Goal: Transaction & Acquisition: Purchase product/service

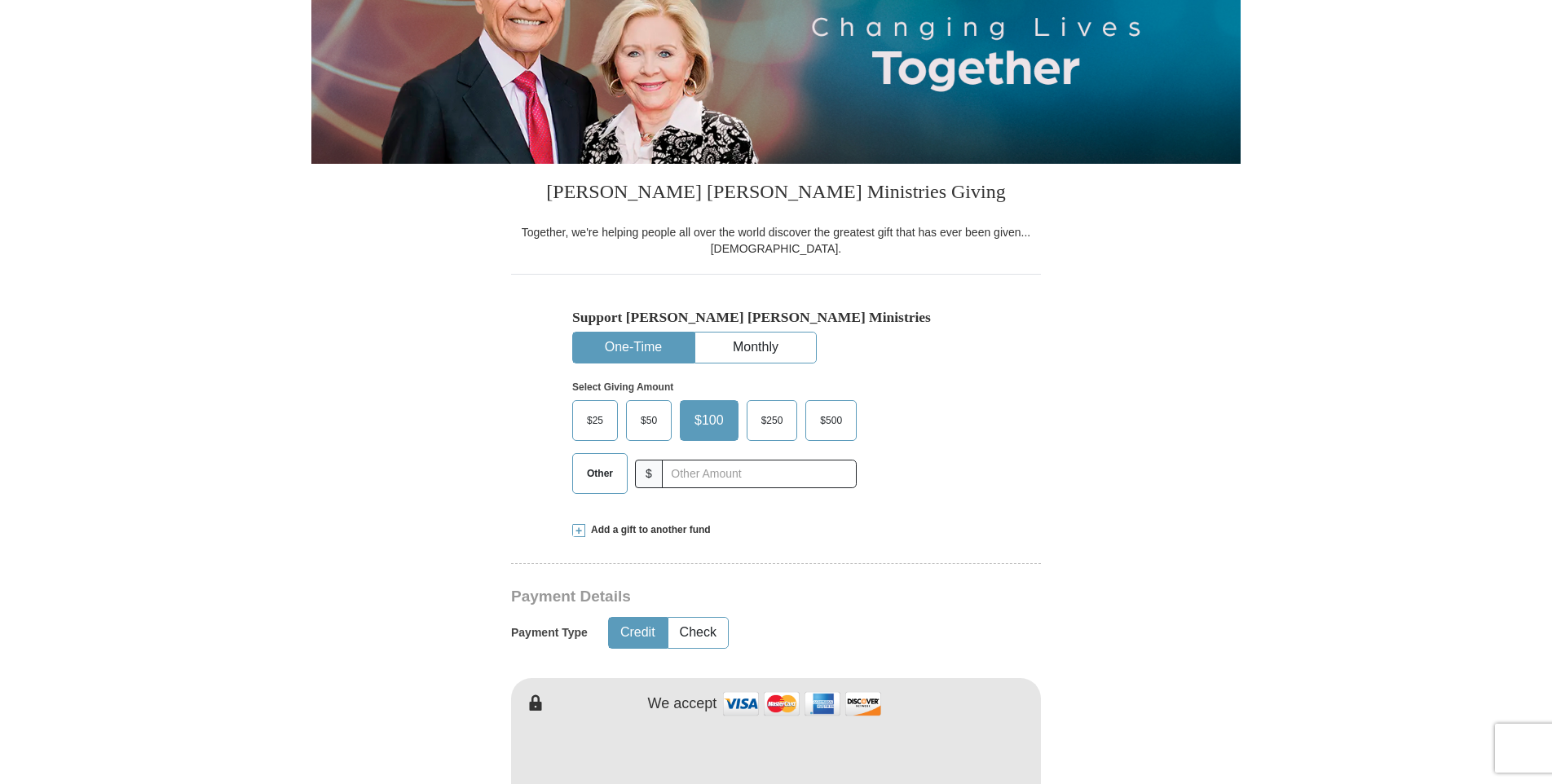
click at [604, 476] on span "Other" at bounding box center [600, 474] width 42 height 25
click at [0, 0] on input "Other" at bounding box center [0, 0] width 0 height 0
click at [699, 469] on input "text" at bounding box center [758, 474] width 181 height 29
type input "200"
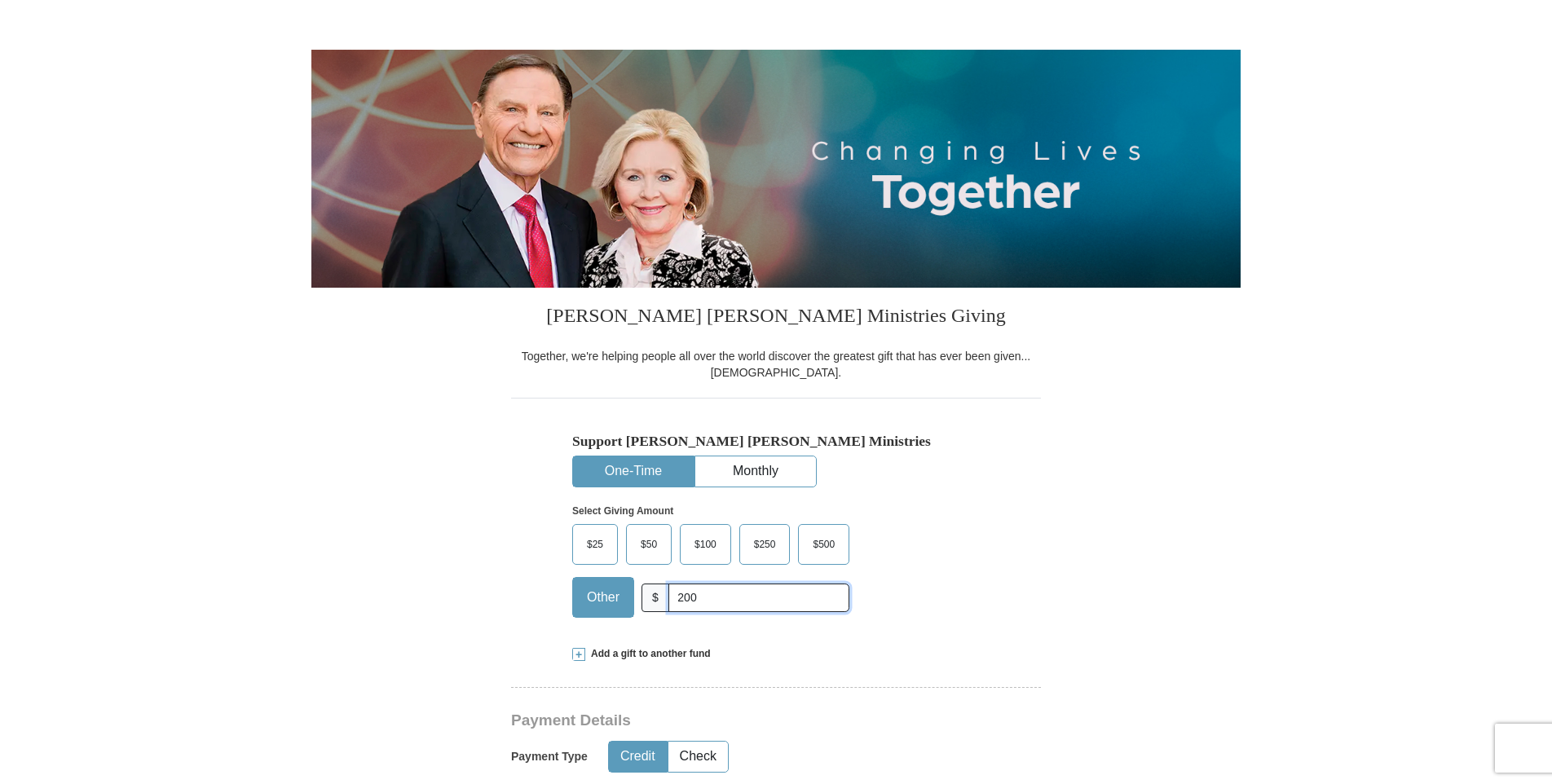
scroll to position [81, 0]
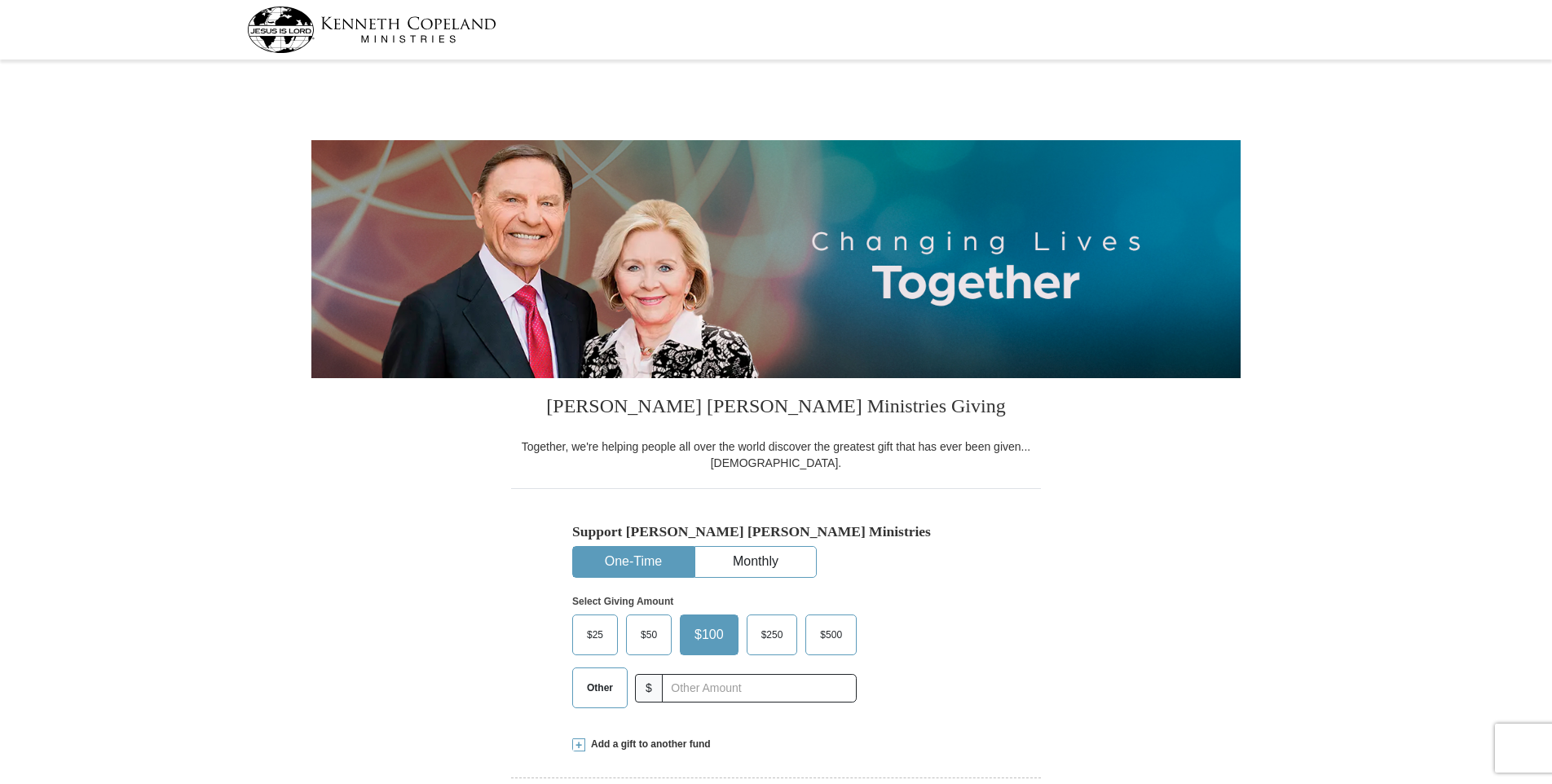
select select "GA"
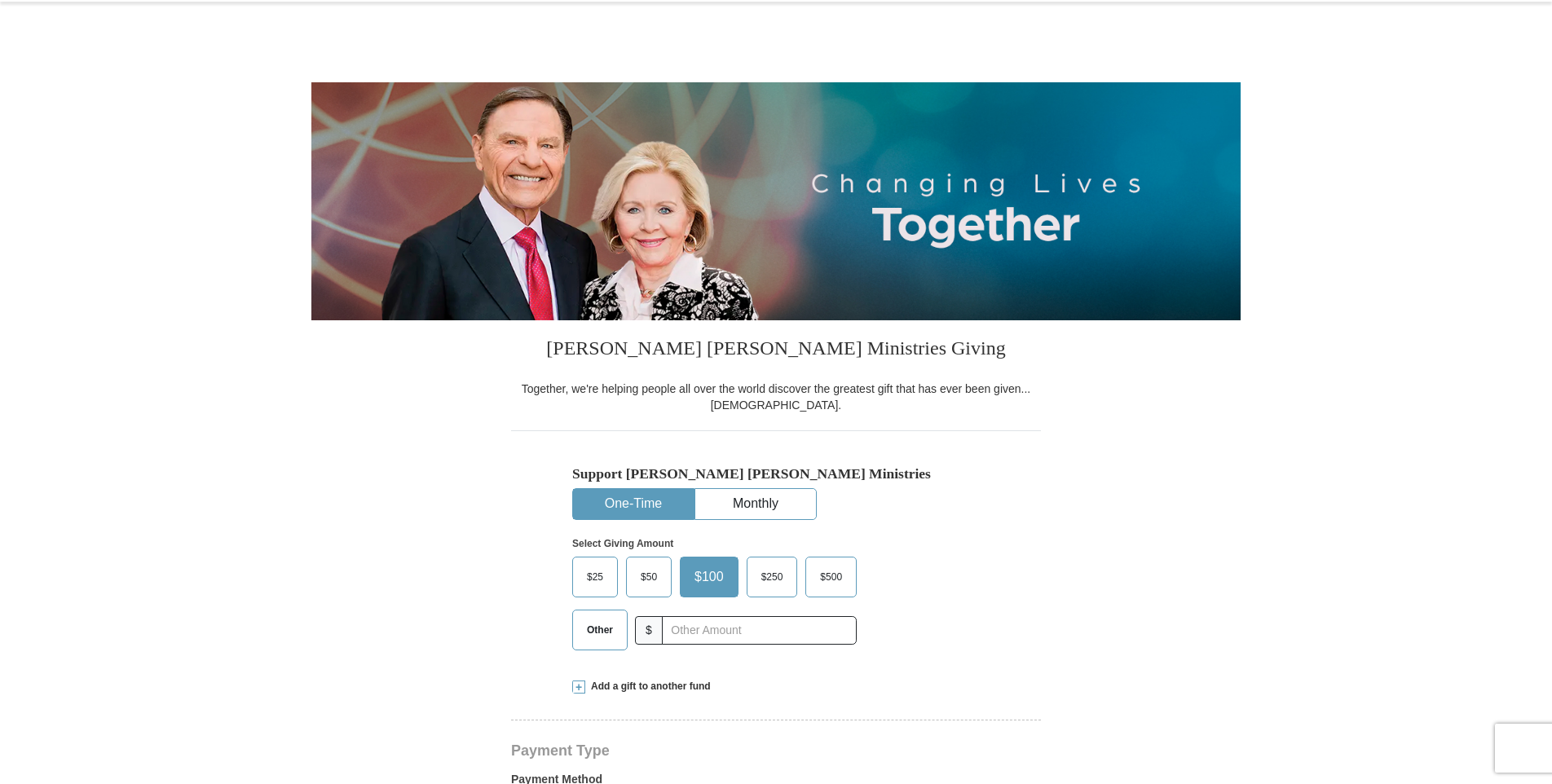
scroll to position [163, 0]
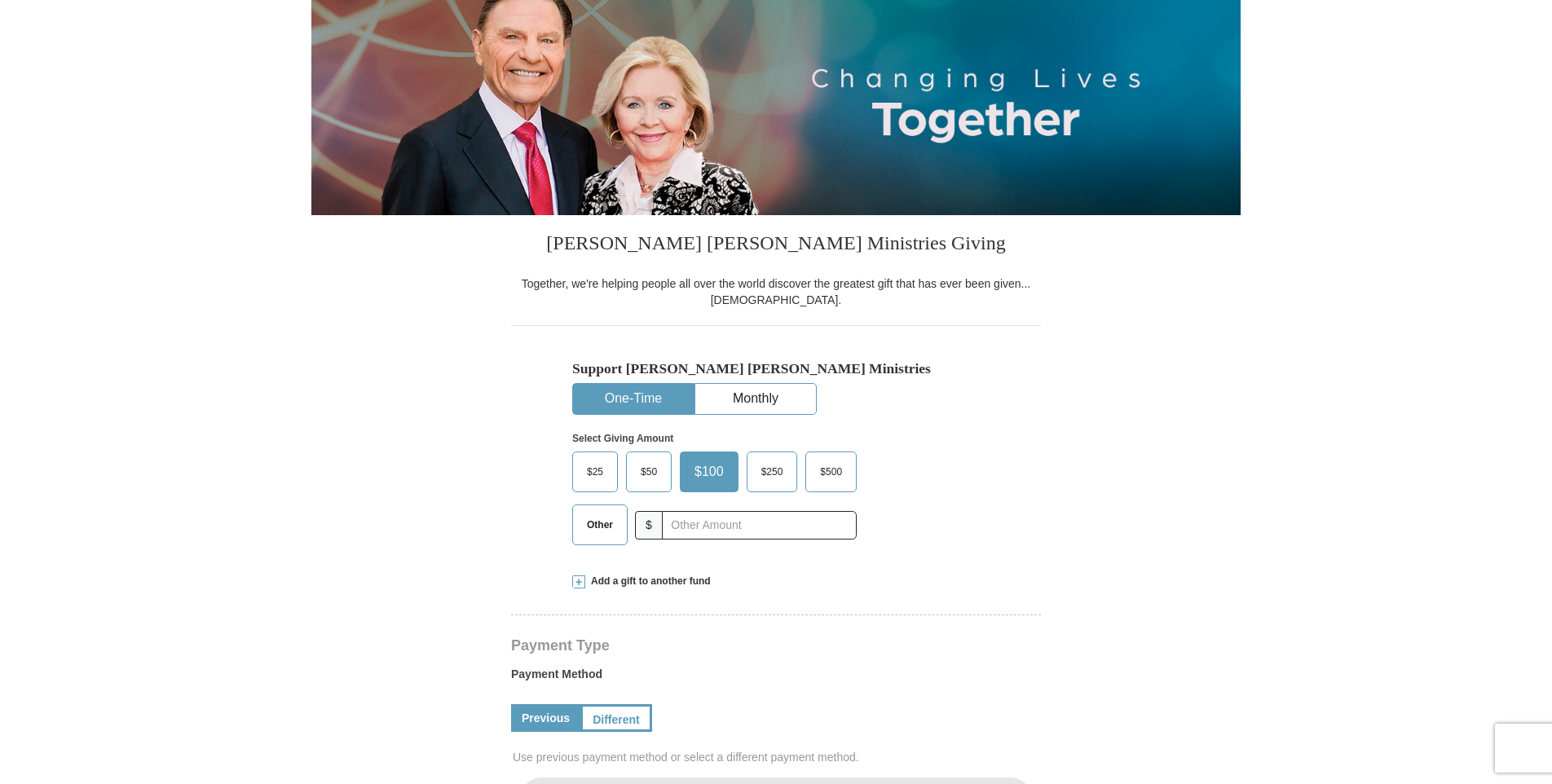
click at [607, 525] on span "Other" at bounding box center [600, 524] width 42 height 25
click at [0, 0] on input "Other" at bounding box center [0, 0] width 0 height 0
click at [705, 521] on input "text" at bounding box center [758, 525] width 181 height 29
type input "200"
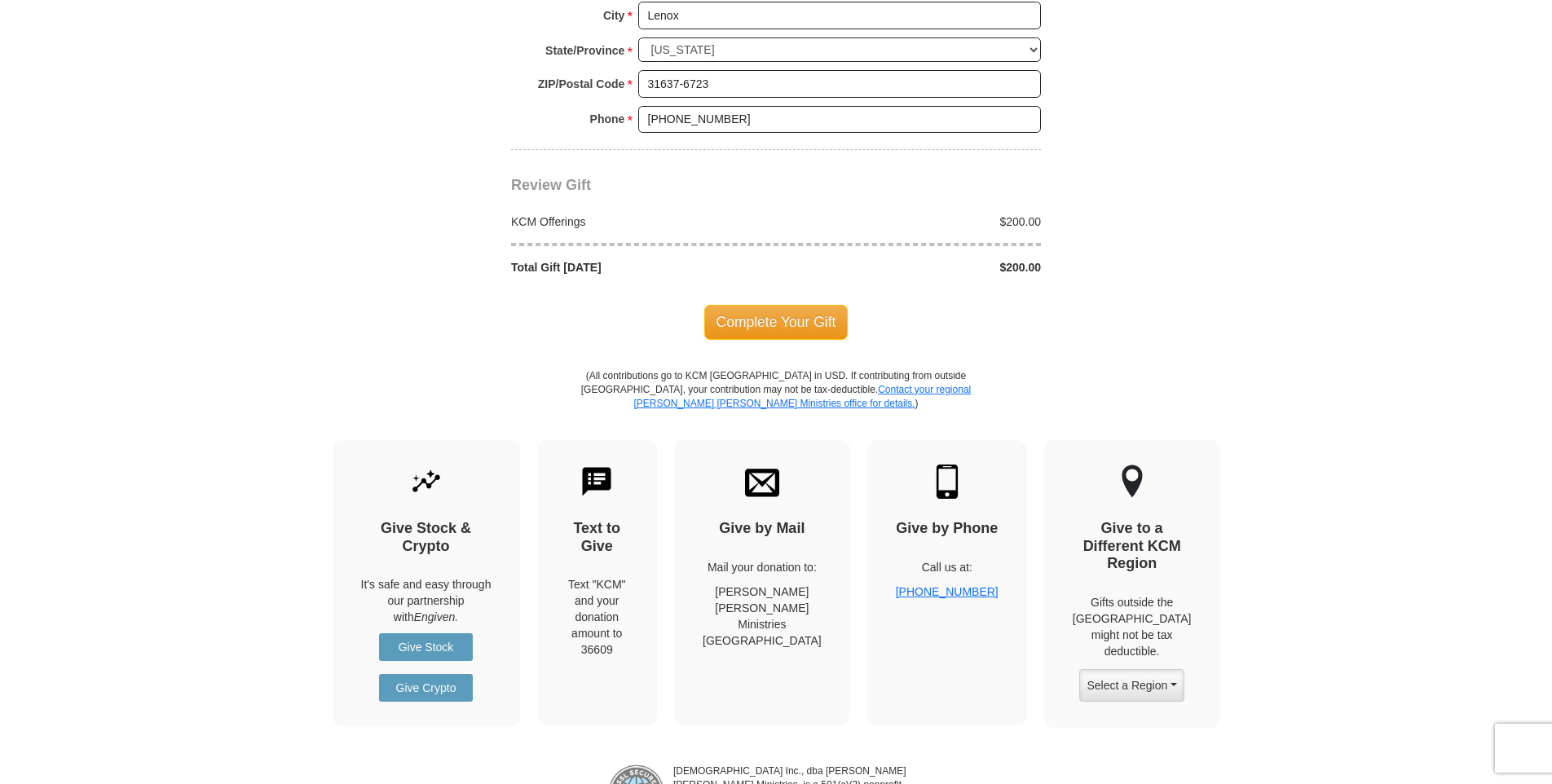
scroll to position [1304, 0]
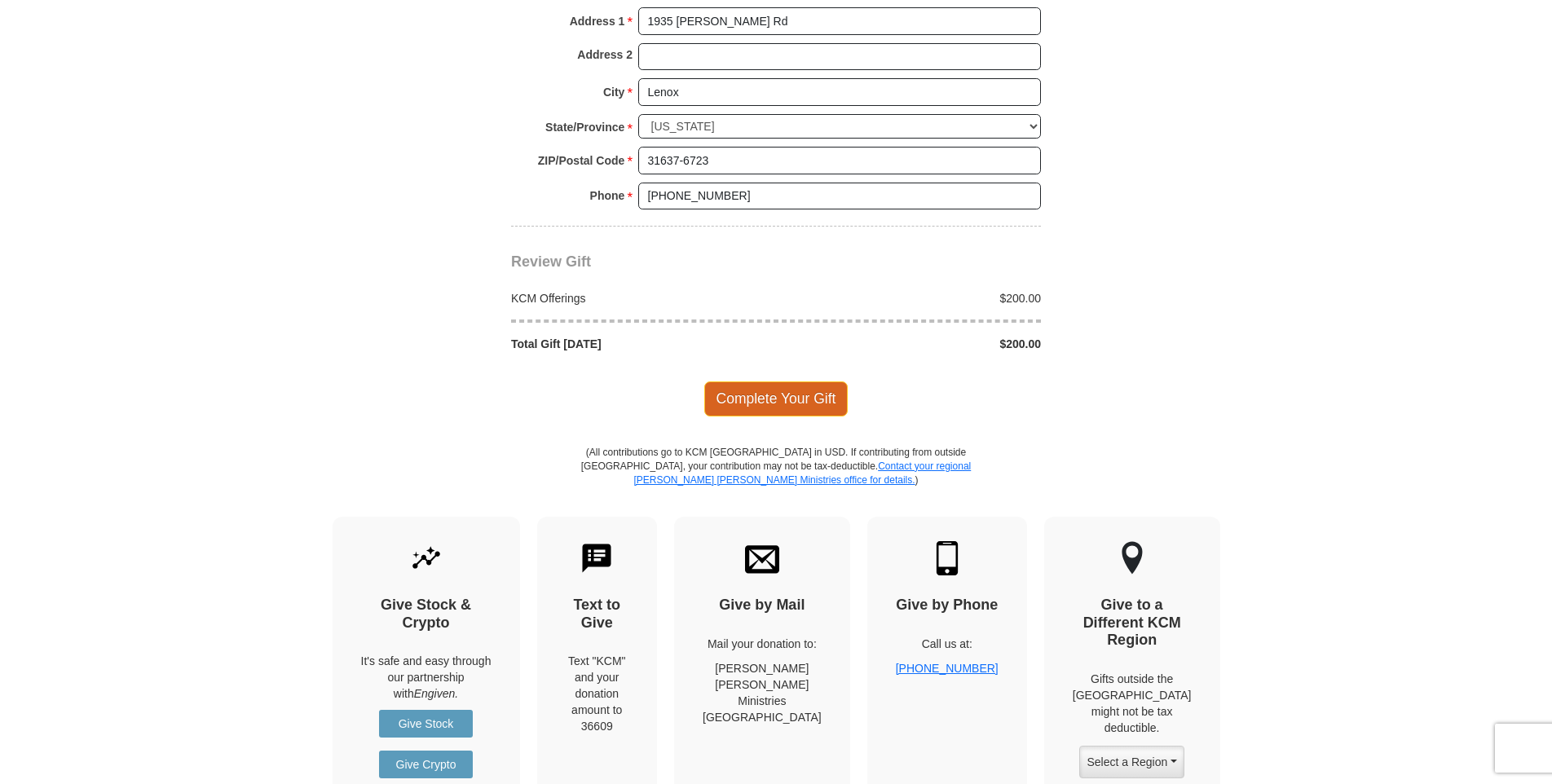
click at [793, 396] on span "Complete Your Gift" at bounding box center [776, 398] width 145 height 34
